Goal: Task Accomplishment & Management: Use online tool/utility

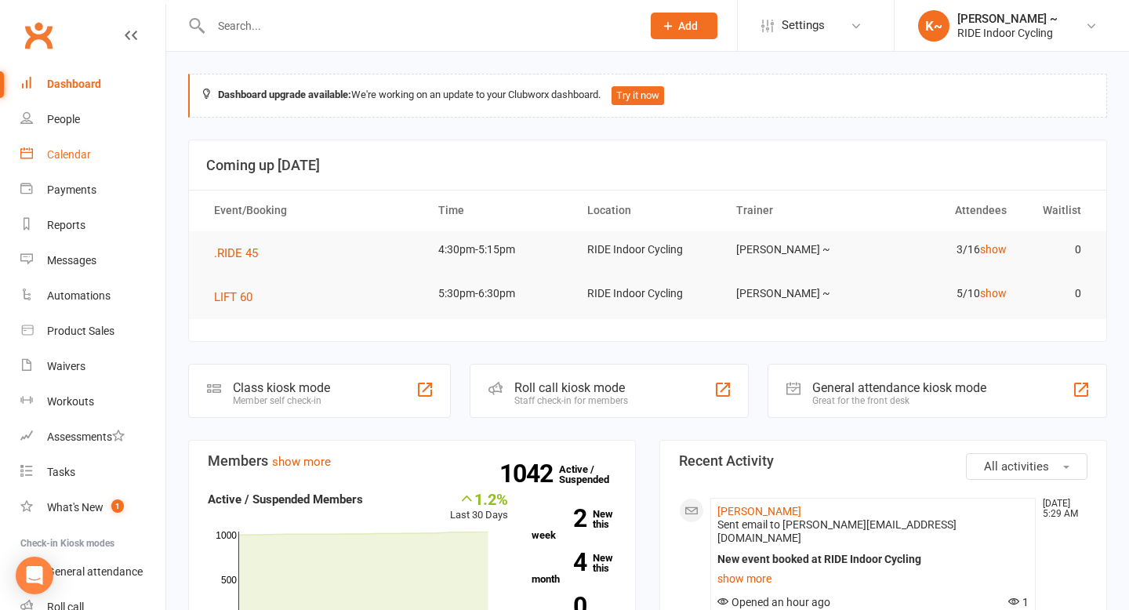
click at [88, 157] on div "Calendar" at bounding box center [69, 154] width 44 height 13
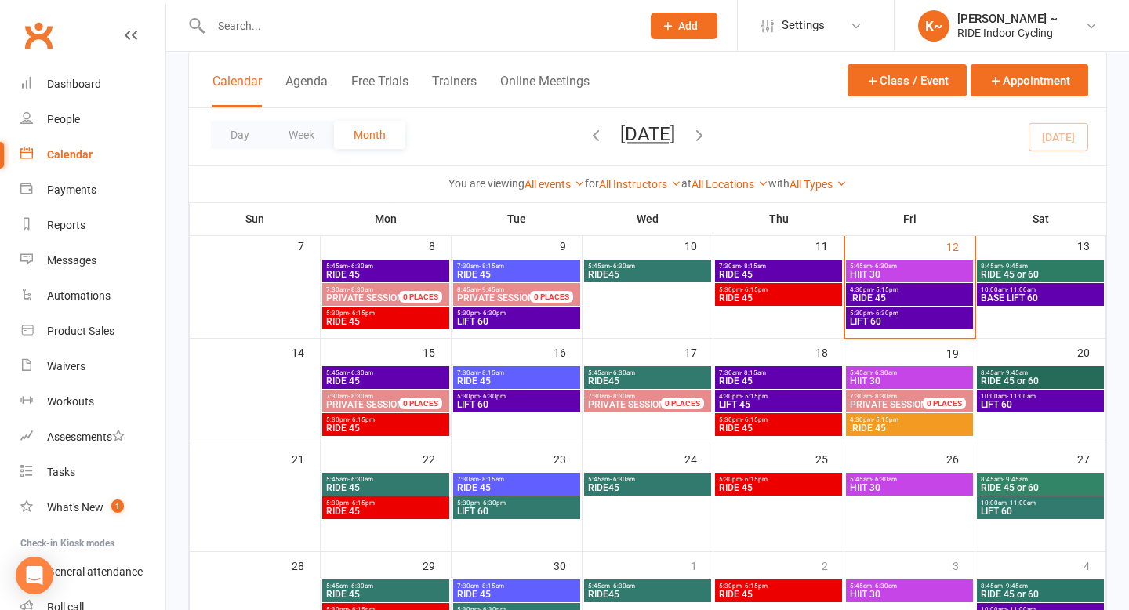
scroll to position [205, 0]
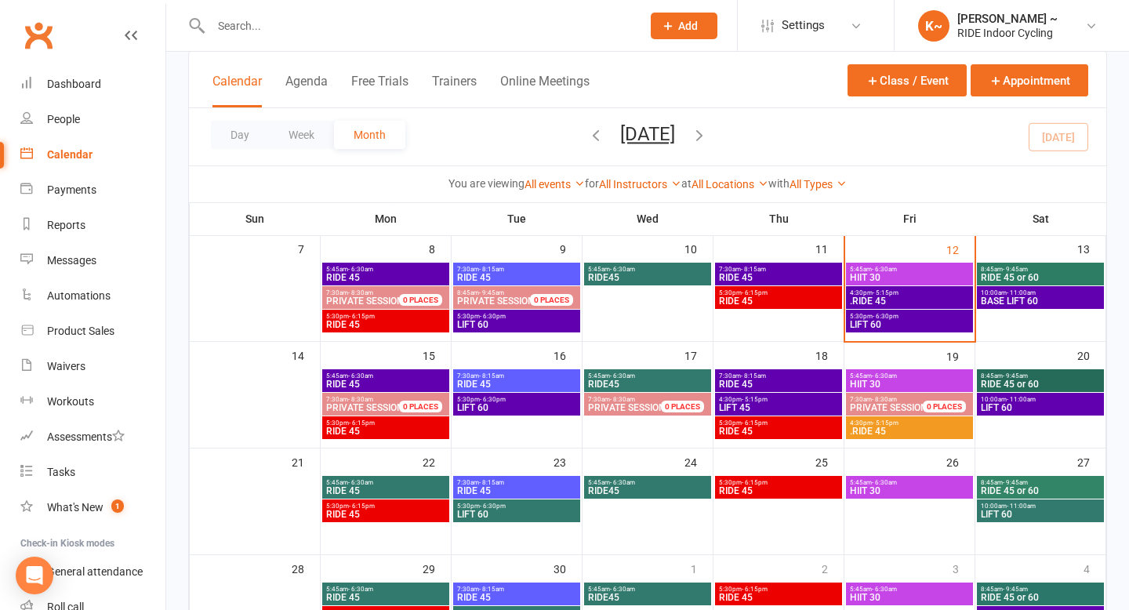
click at [361, 271] on span "- 6:30am" at bounding box center [360, 269] width 25 height 7
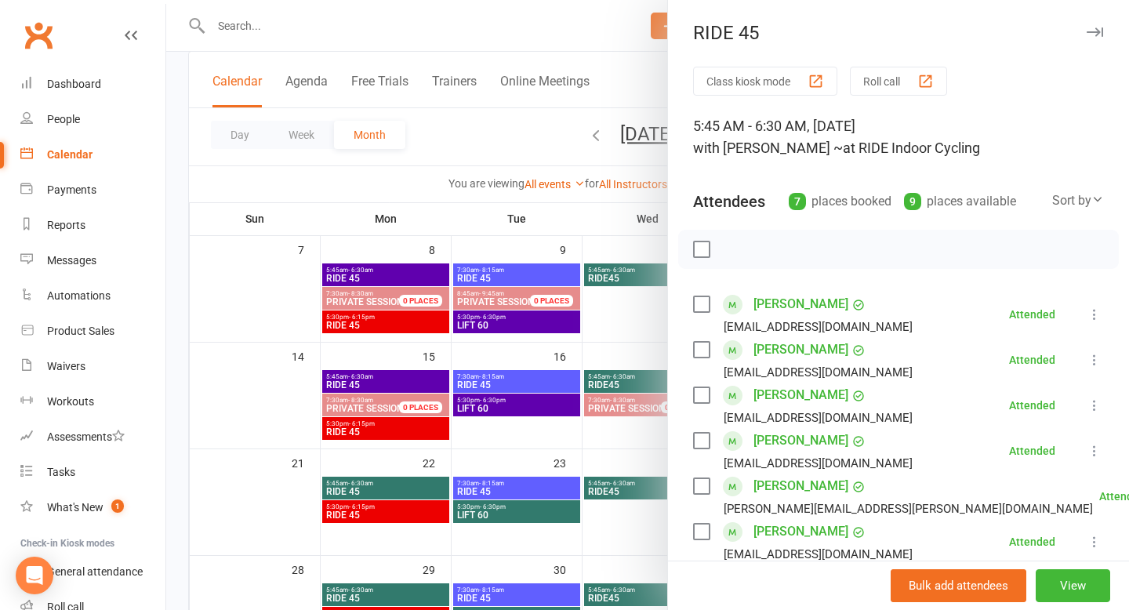
scroll to position [9, 0]
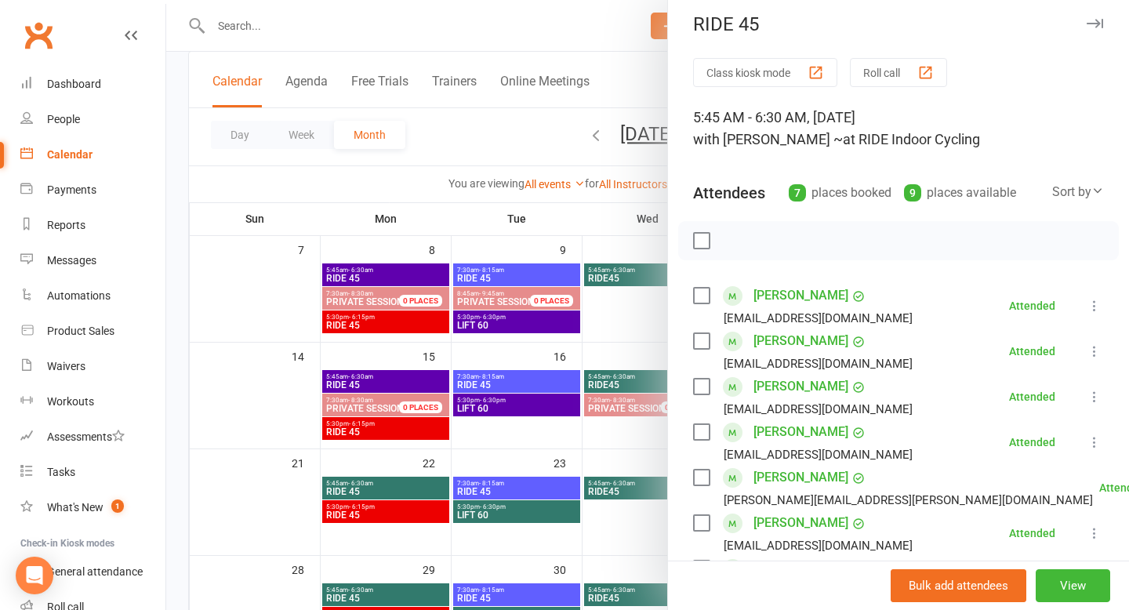
click at [496, 163] on div at bounding box center [647, 305] width 962 height 610
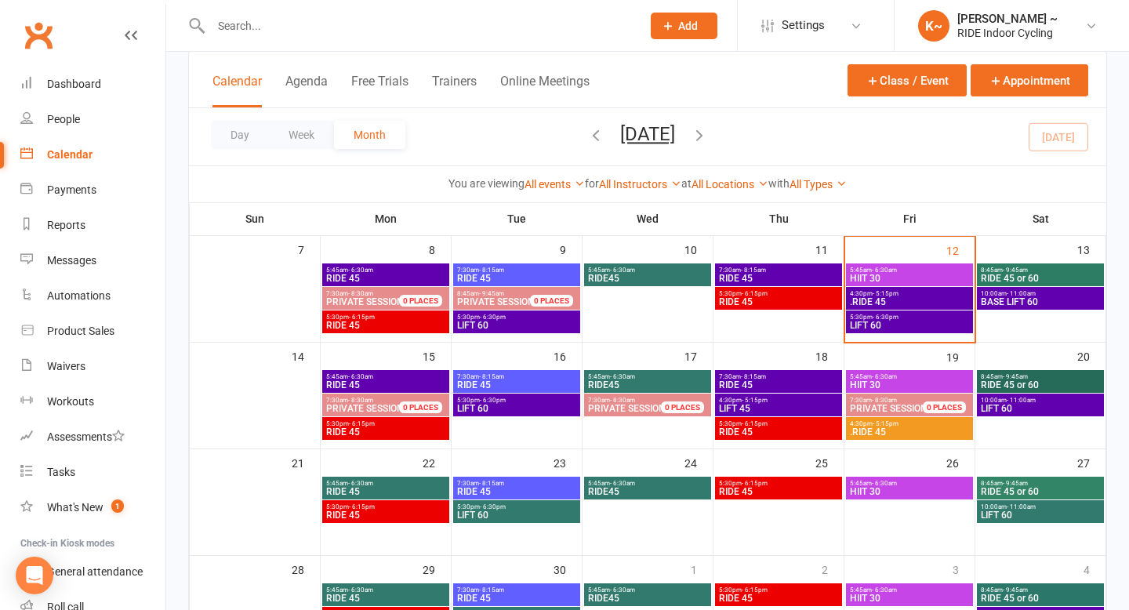
click at [879, 373] on span "- 6:30am" at bounding box center [884, 376] width 25 height 7
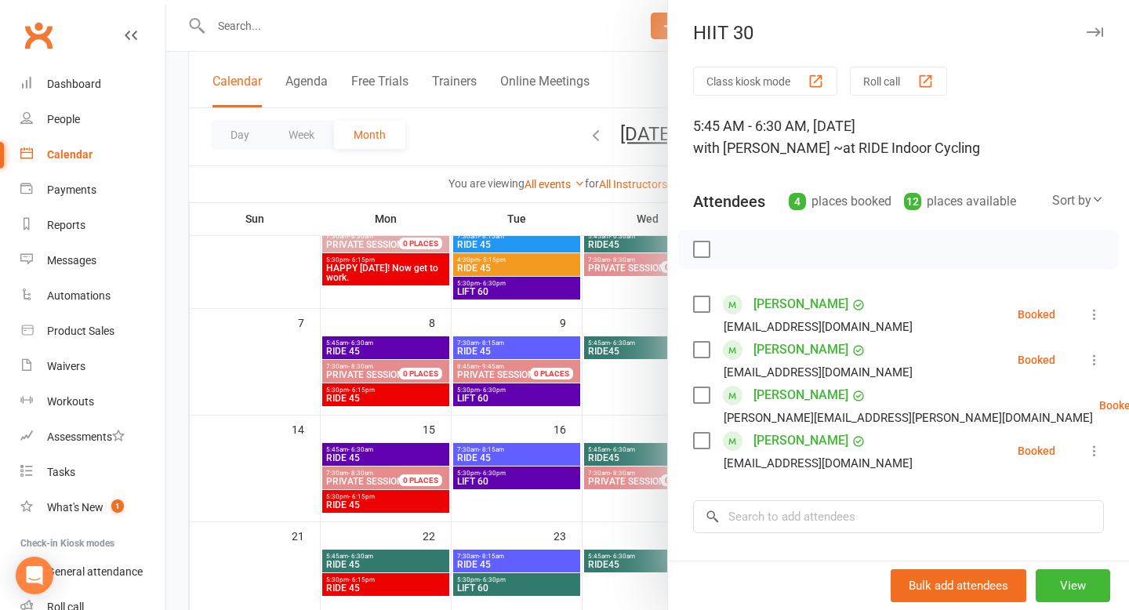
scroll to position [117, 0]
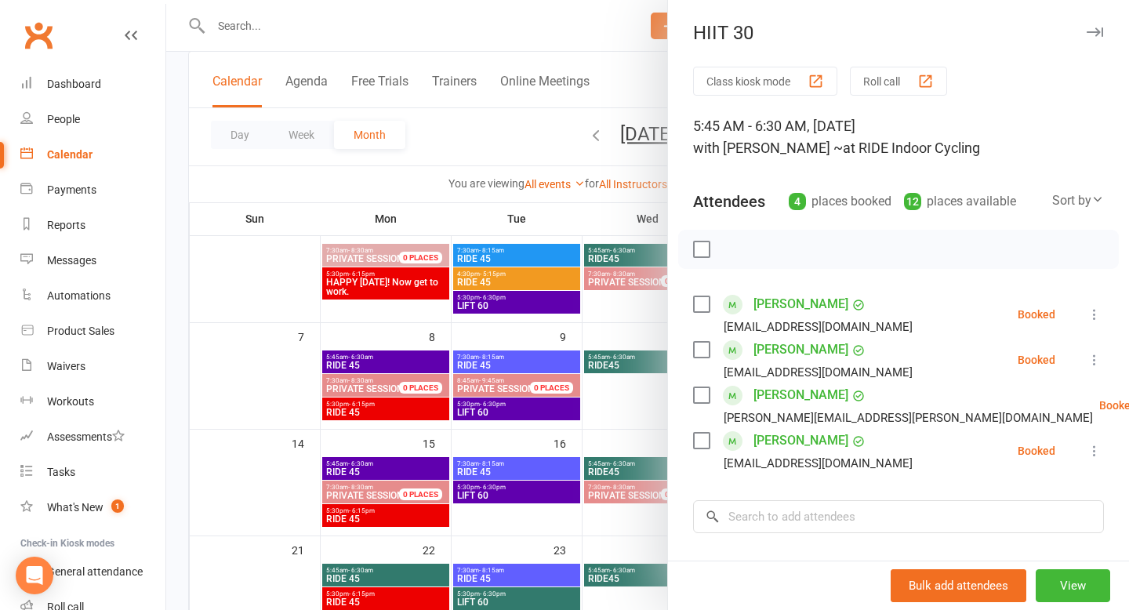
click at [649, 70] on div at bounding box center [647, 305] width 962 height 610
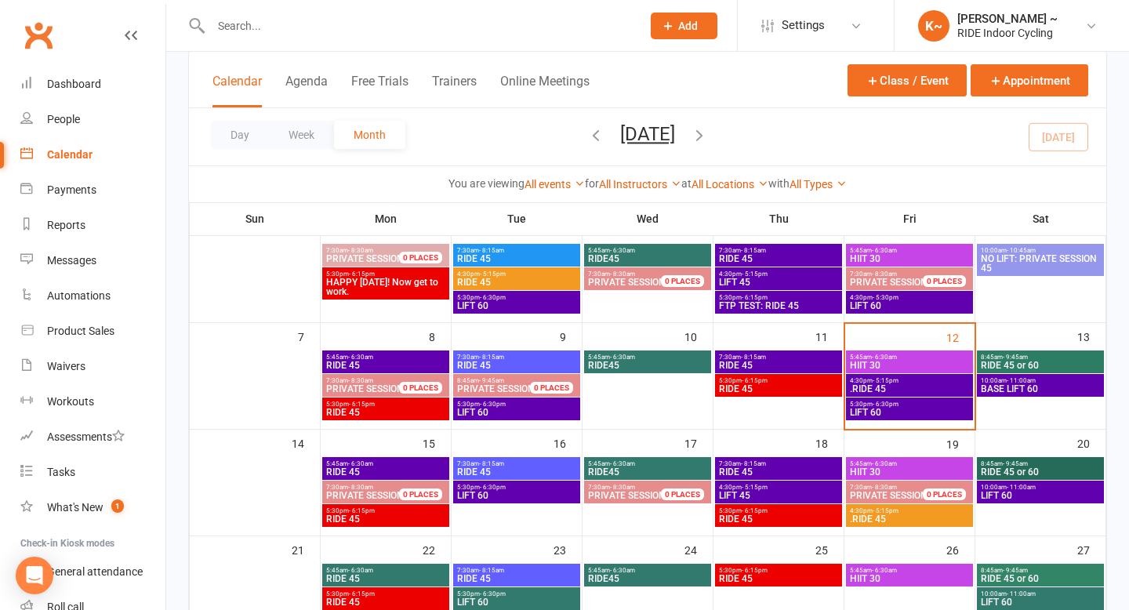
click at [888, 357] on span "- 6:30am" at bounding box center [884, 356] width 25 height 7
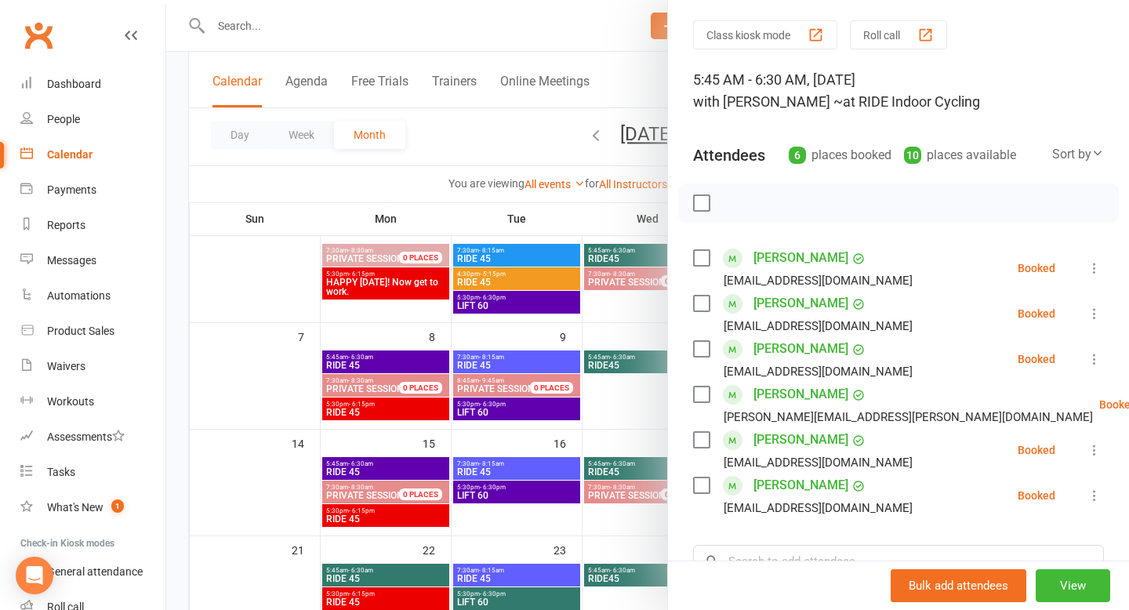
scroll to position [53, 0]
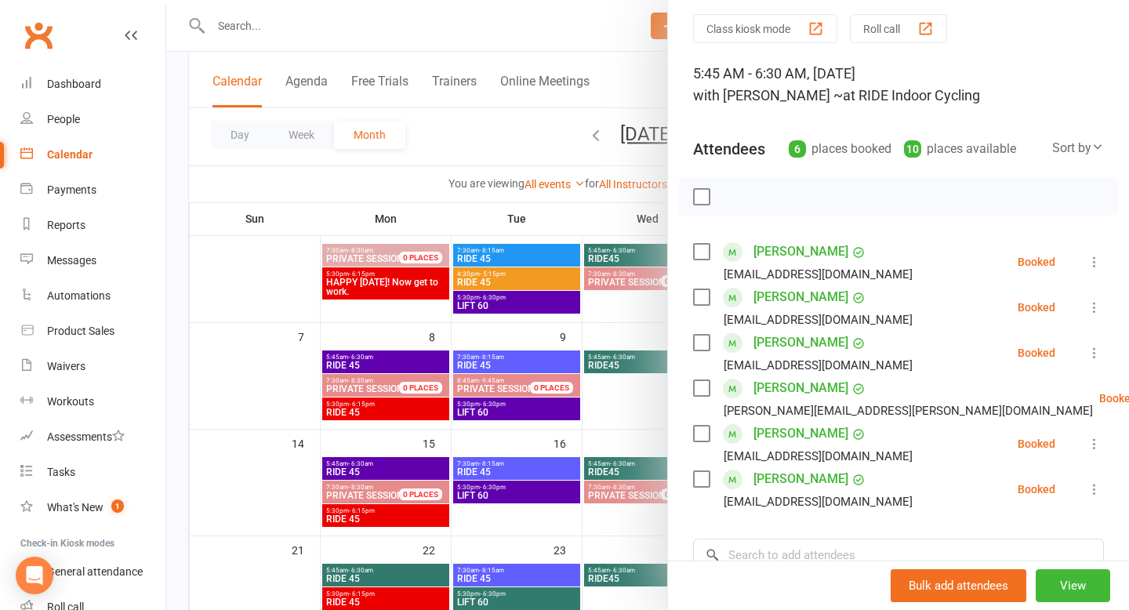
click at [637, 100] on div at bounding box center [647, 305] width 962 height 610
